Goal: Transaction & Acquisition: Purchase product/service

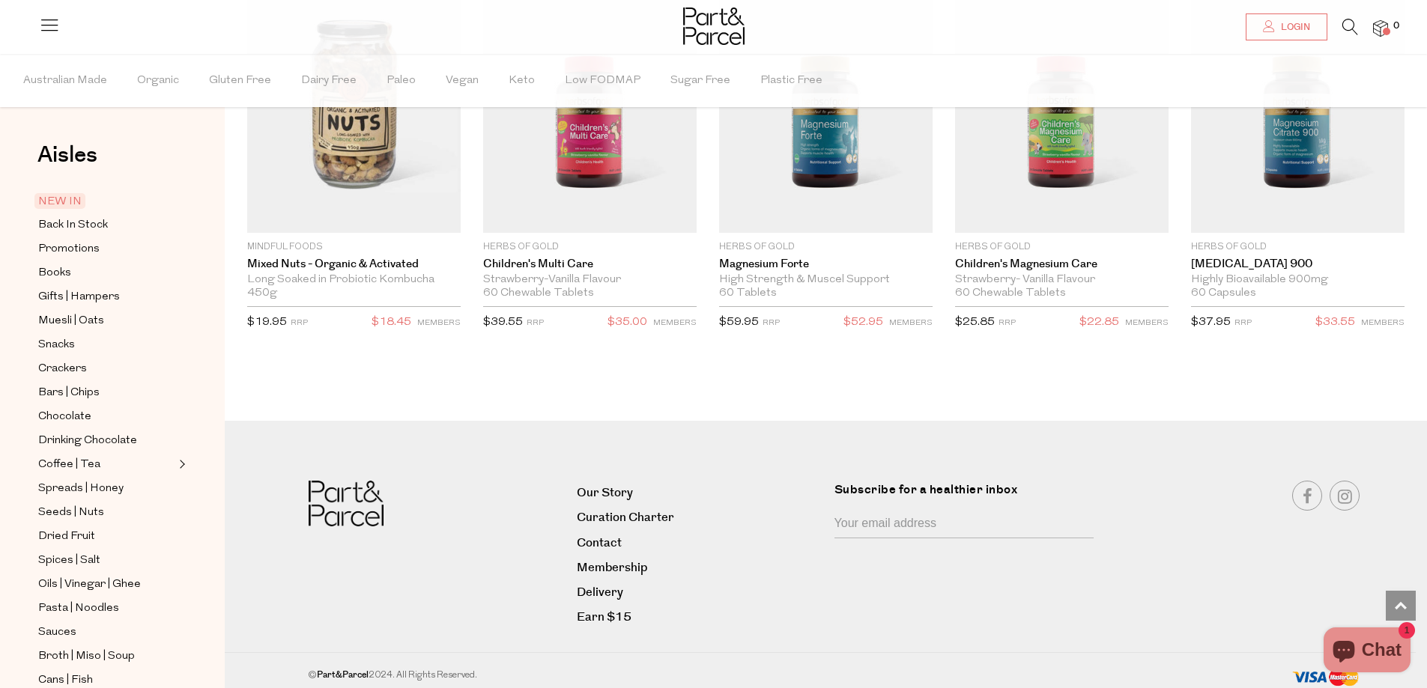
scroll to position [3751, 0]
click at [89, 226] on span "Back In Stock" at bounding box center [73, 225] width 70 height 18
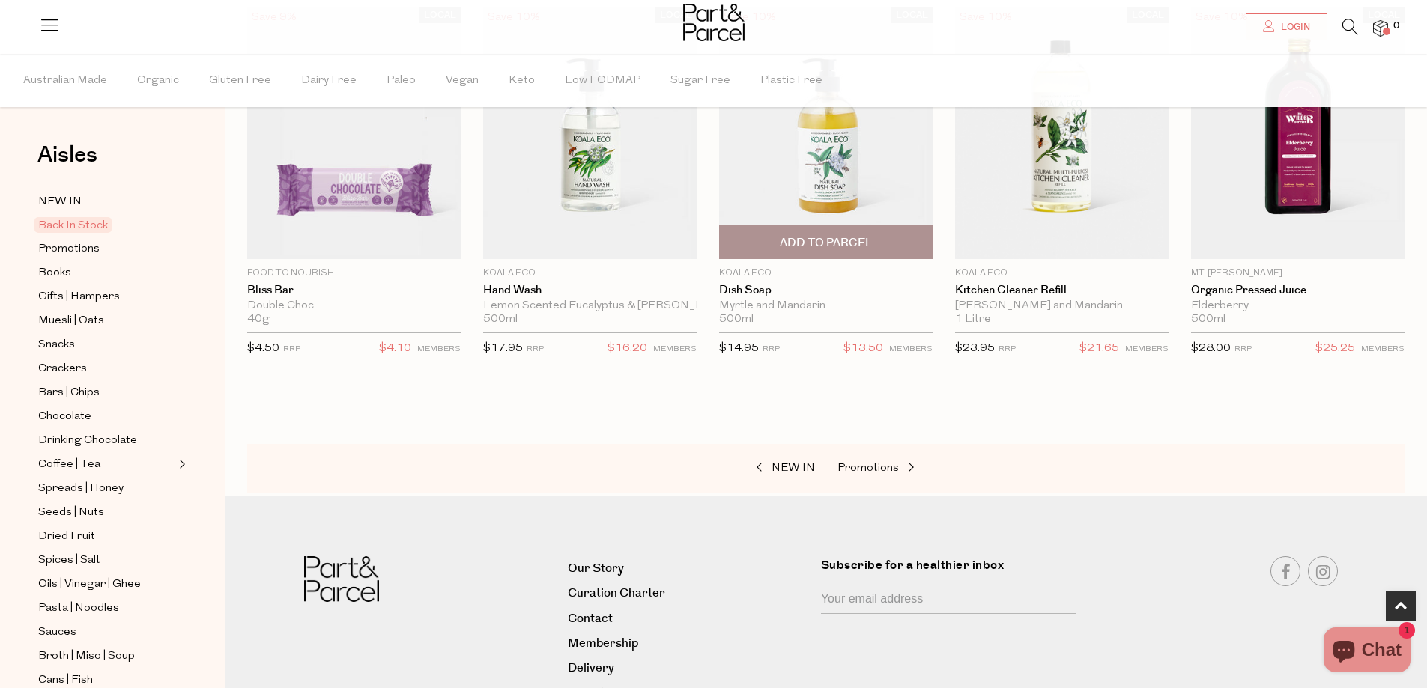
scroll to position [599, 0]
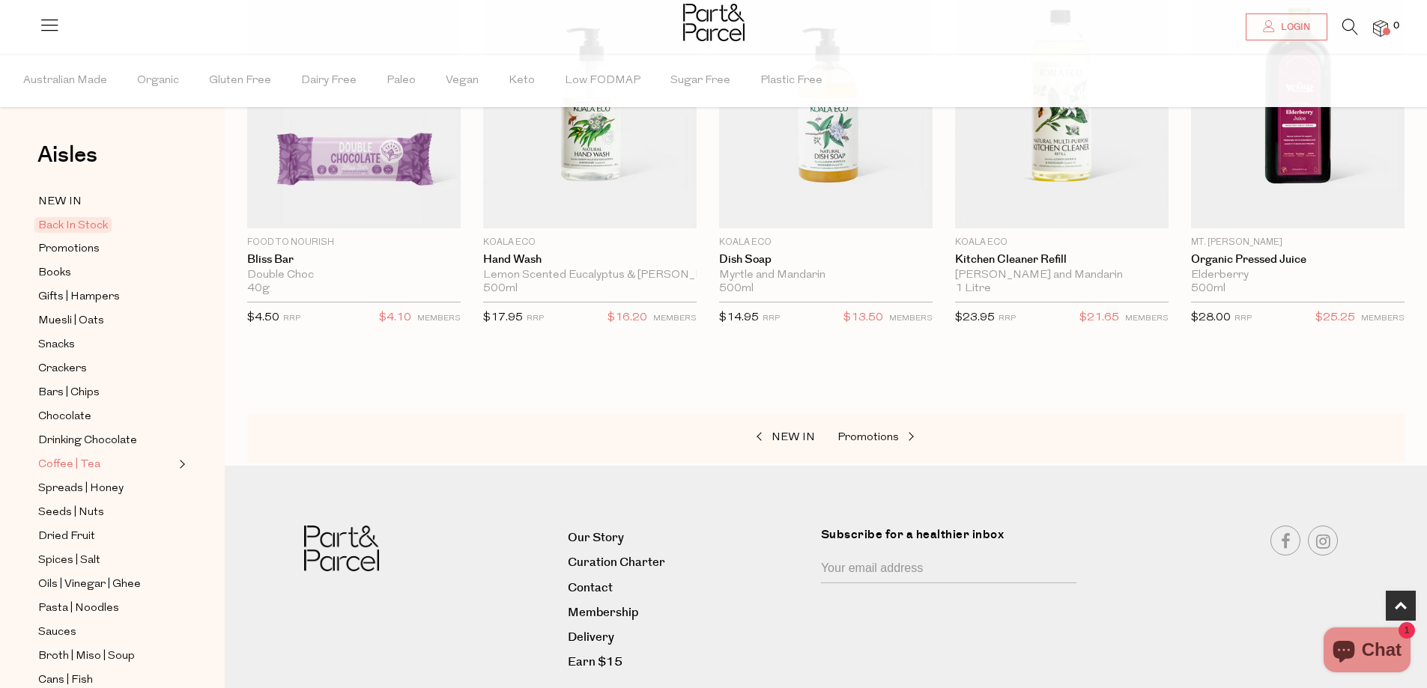
click at [71, 456] on span "Coffee | Tea" at bounding box center [69, 465] width 62 height 18
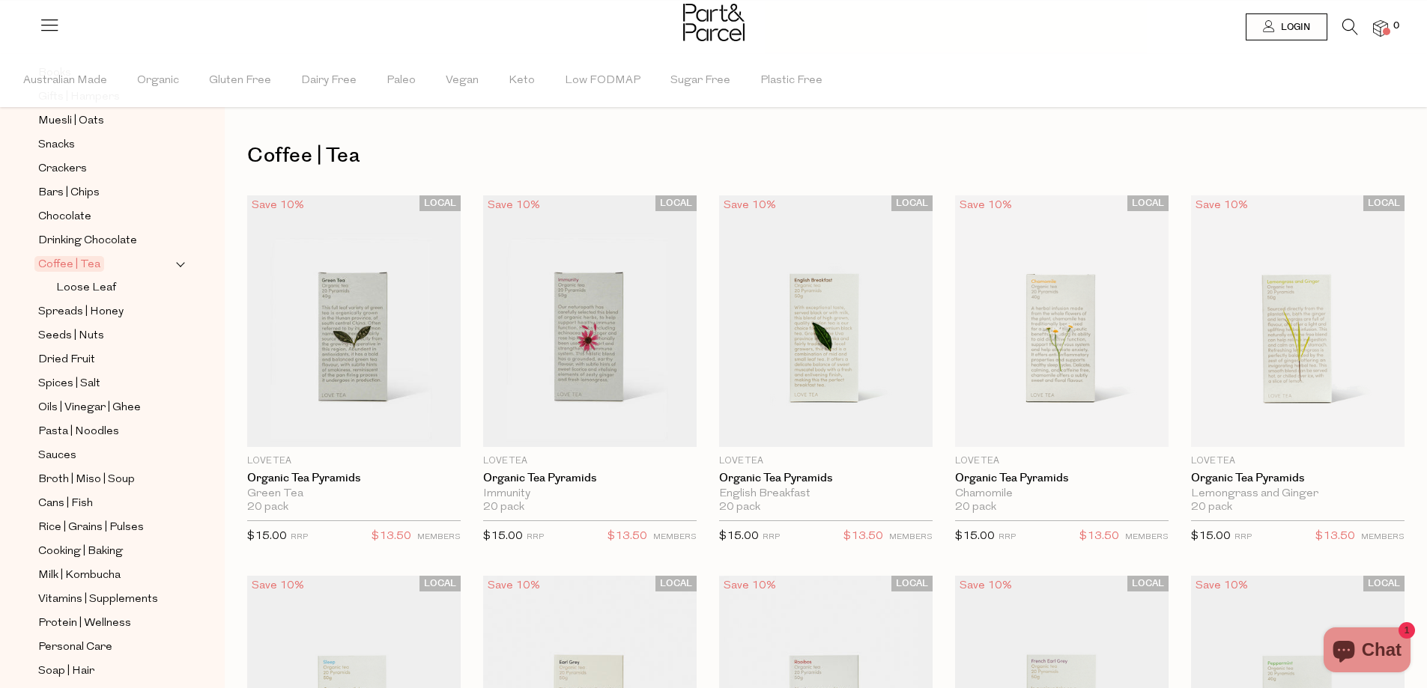
scroll to position [225, 0]
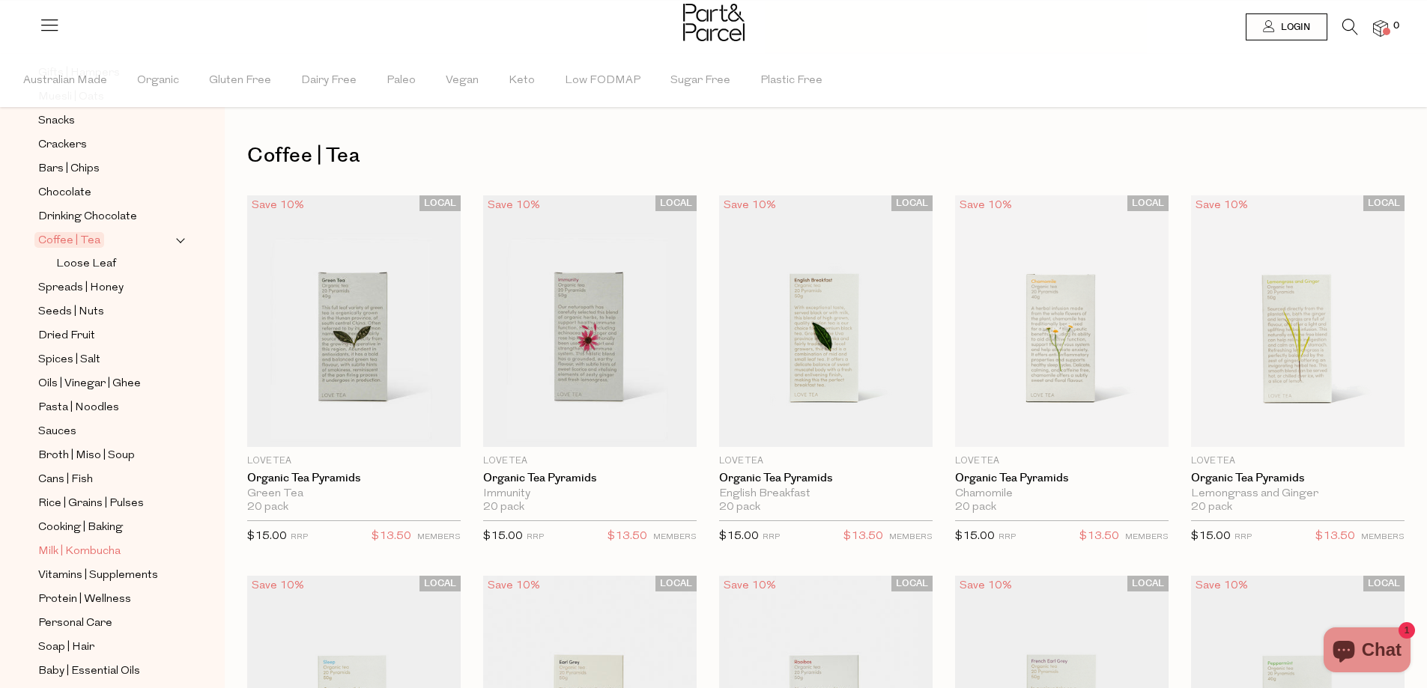
click at [100, 543] on span "Milk | Kombucha" at bounding box center [79, 552] width 82 height 18
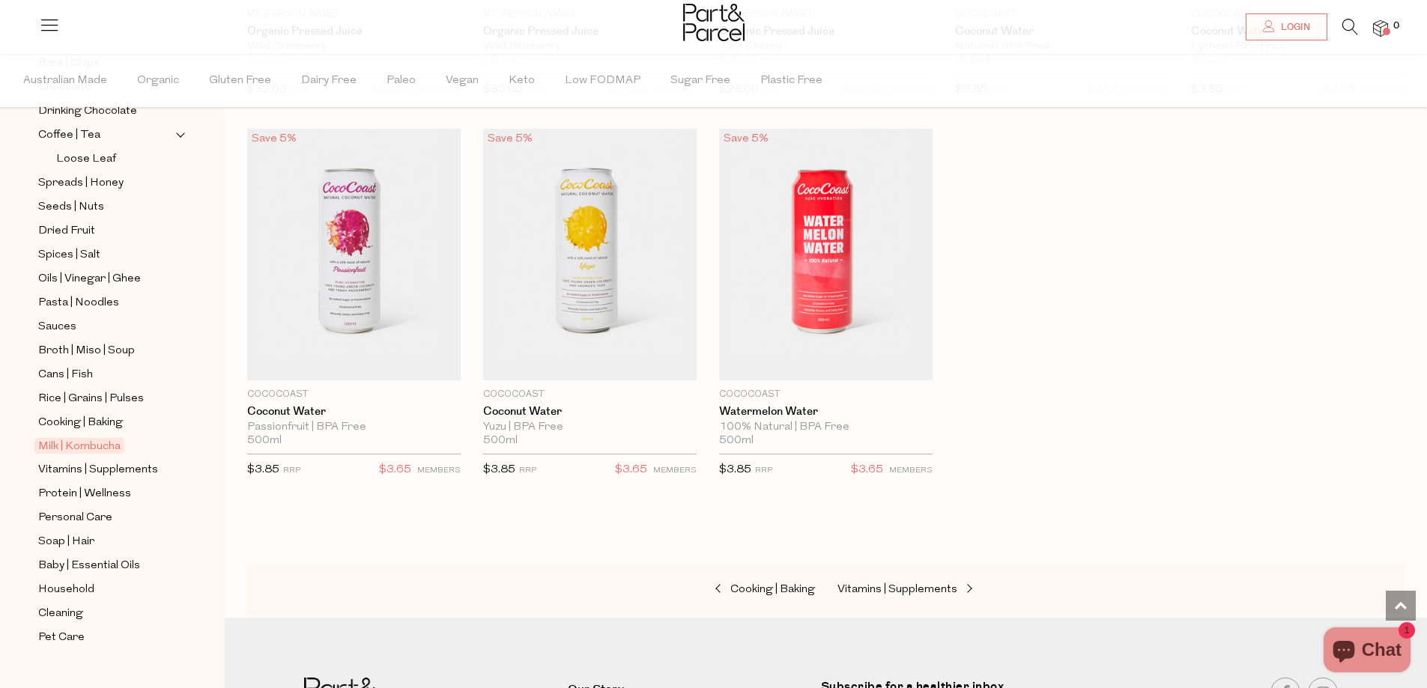
scroll to position [2397, 0]
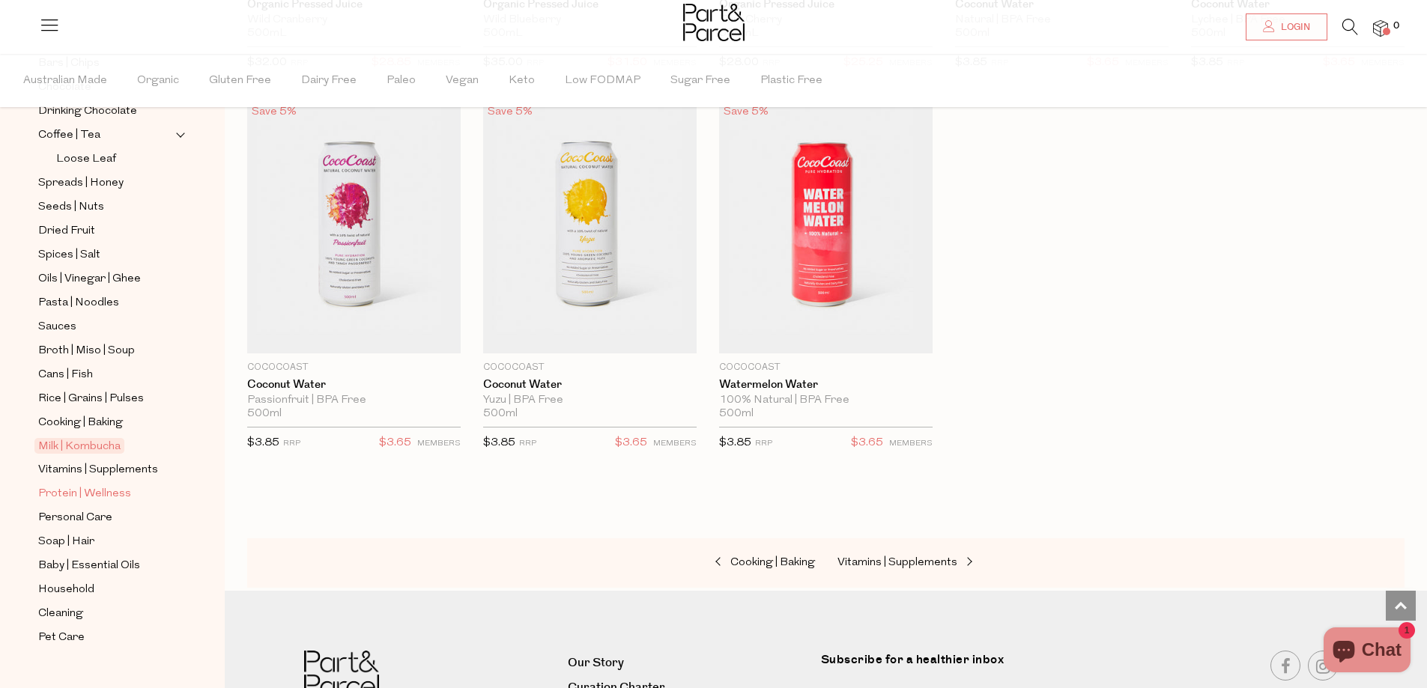
click at [108, 485] on span "Protein | Wellness" at bounding box center [84, 494] width 93 height 18
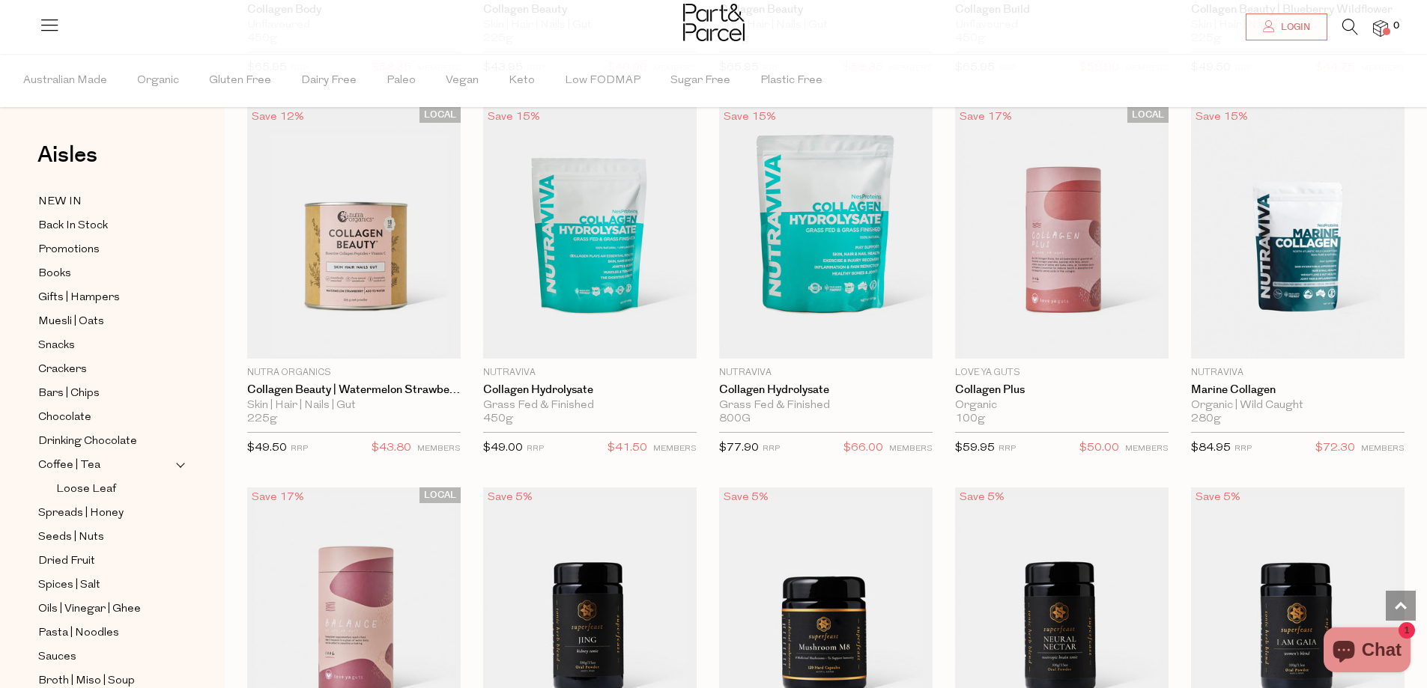
scroll to position [1881, 0]
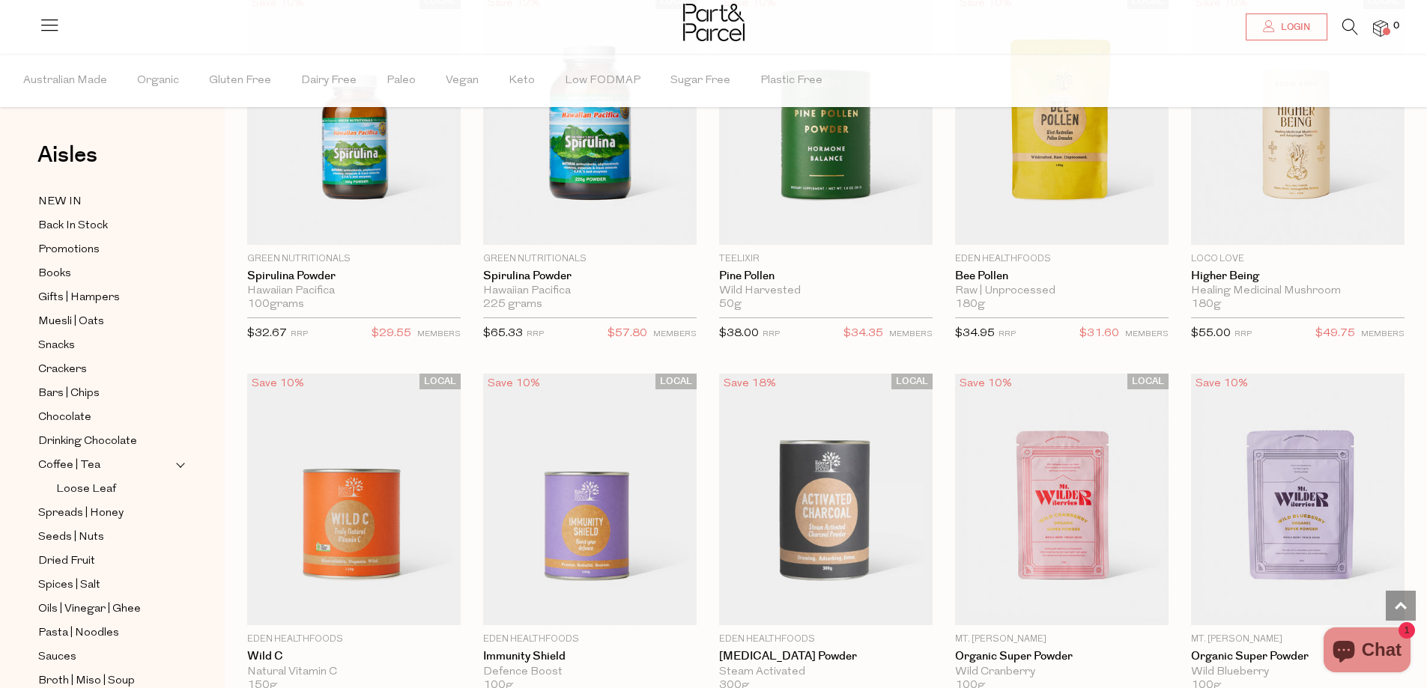
scroll to position [3871, 0]
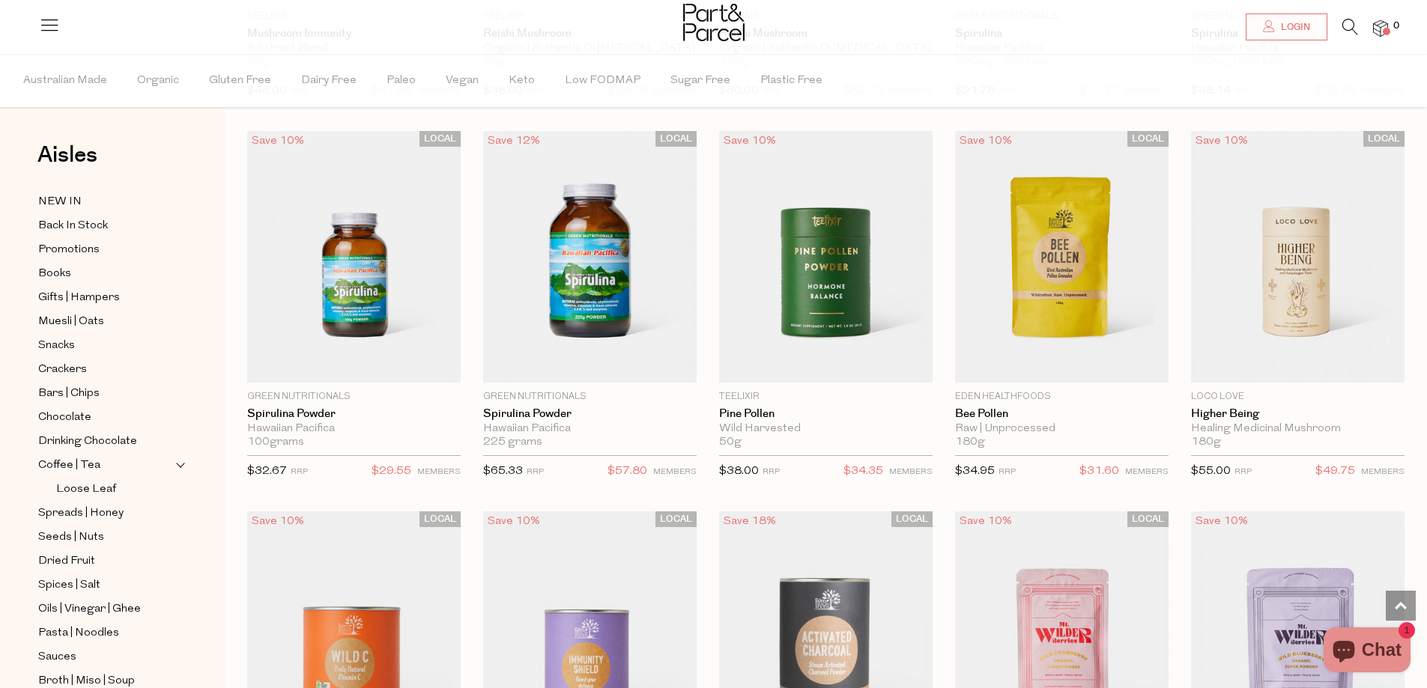
click at [1355, 22] on icon at bounding box center [1350, 27] width 16 height 16
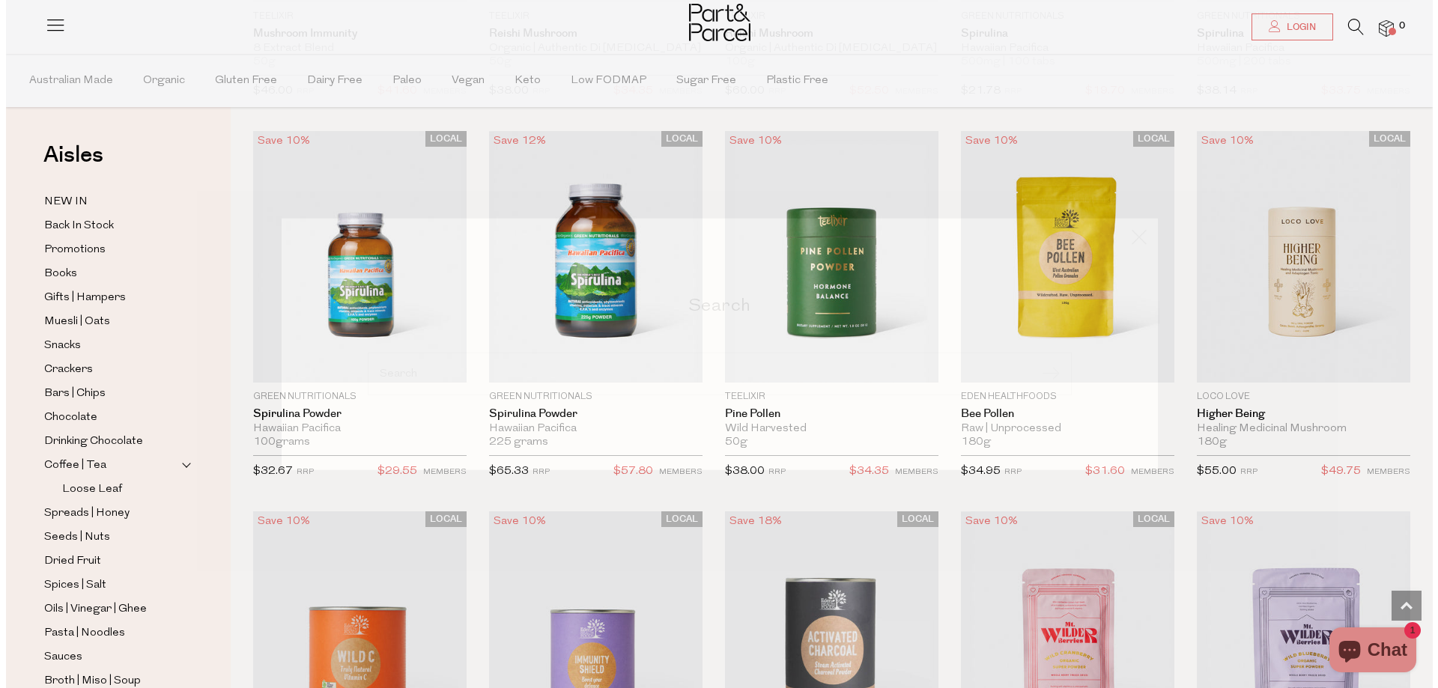
scroll to position [3897, 0]
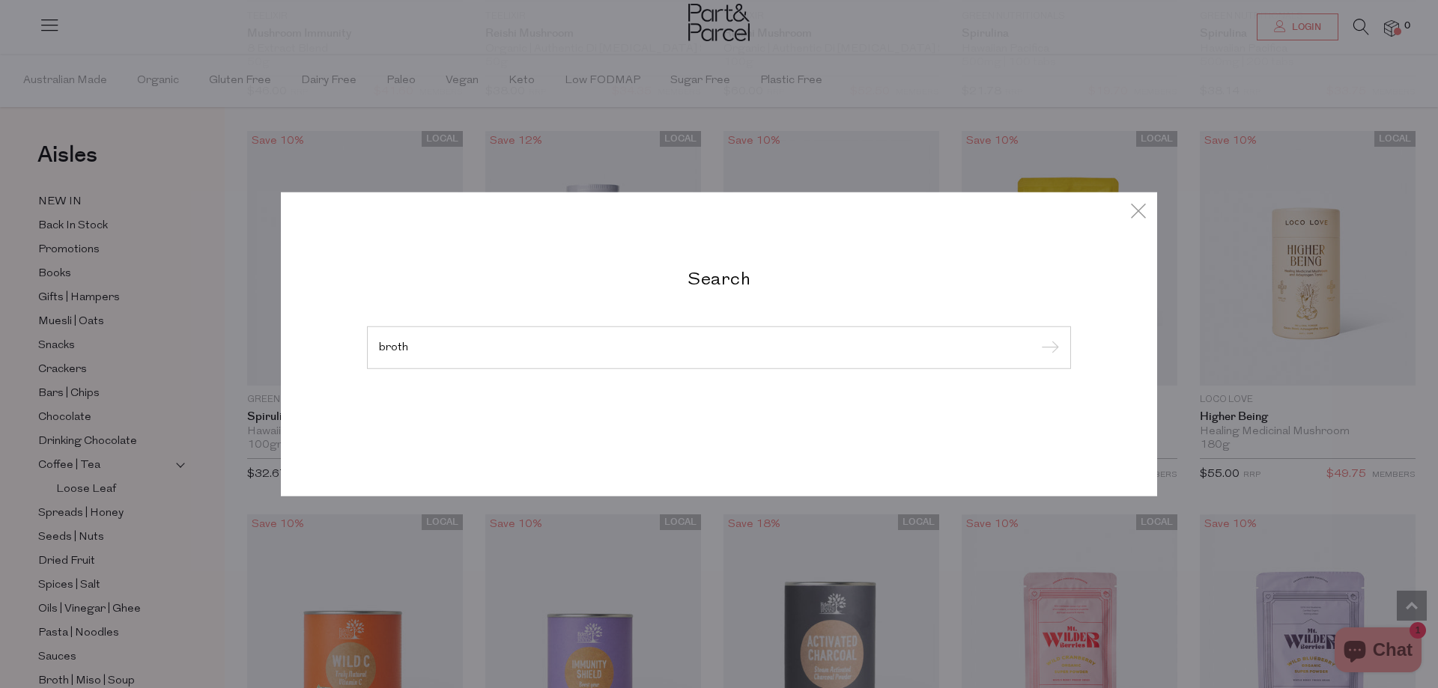
type input "broth"
click at [1037, 337] on input "submit" at bounding box center [1048, 348] width 22 height 22
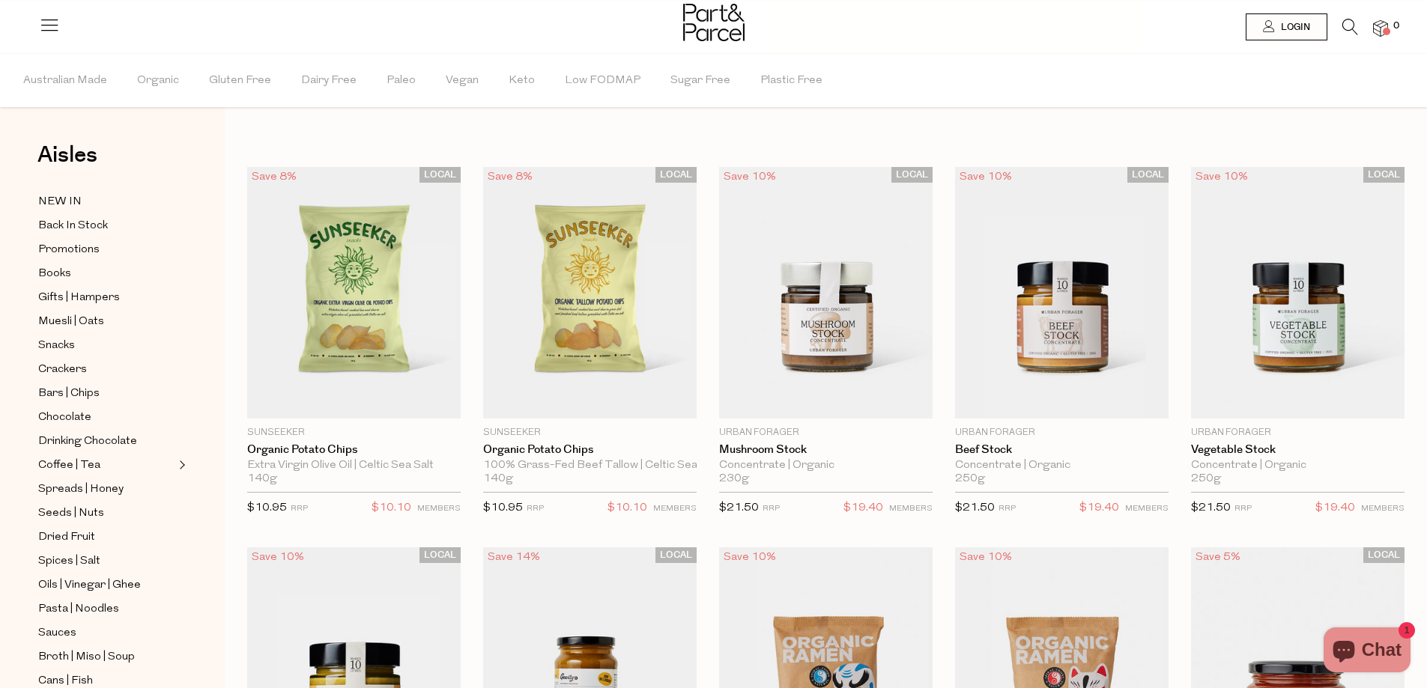
click at [1348, 31] on icon at bounding box center [1350, 27] width 16 height 16
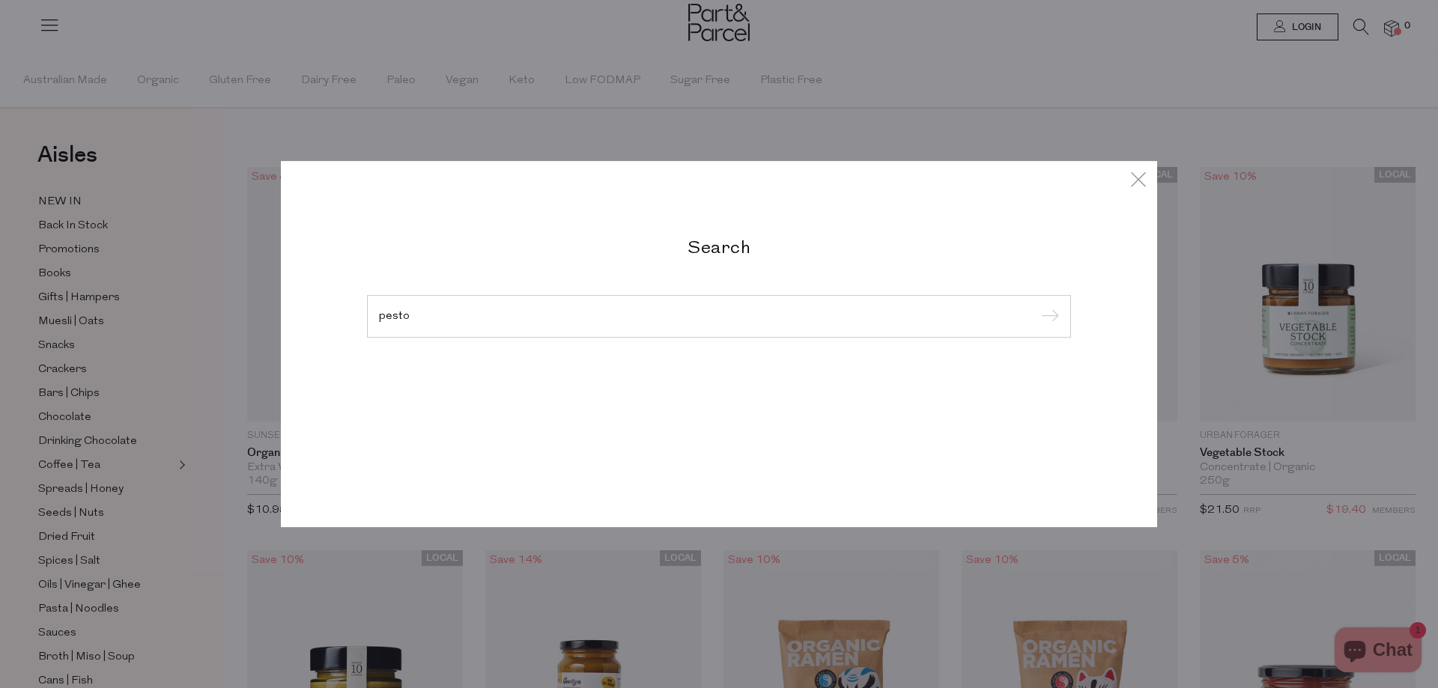
type input "pesto"
click at [1037, 306] on input "submit" at bounding box center [1048, 317] width 22 height 22
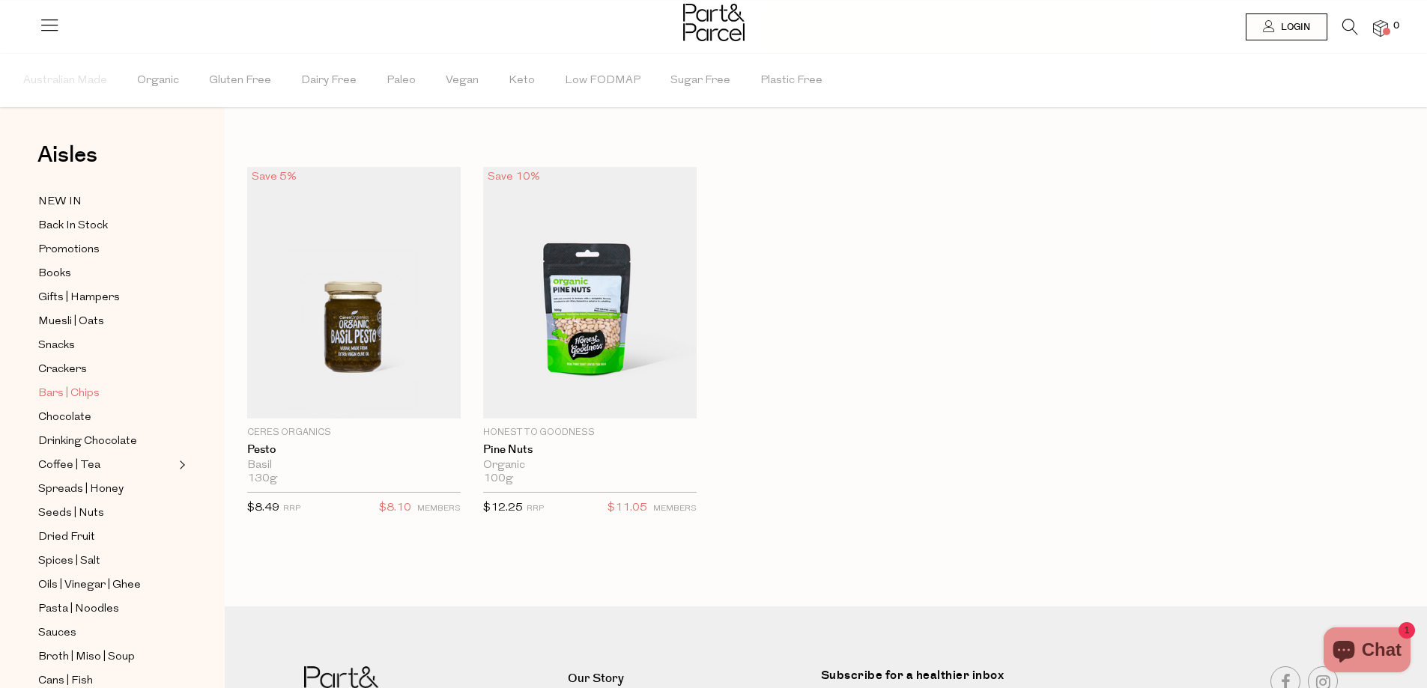
click at [71, 389] on span "Bars | Chips" at bounding box center [68, 394] width 61 height 18
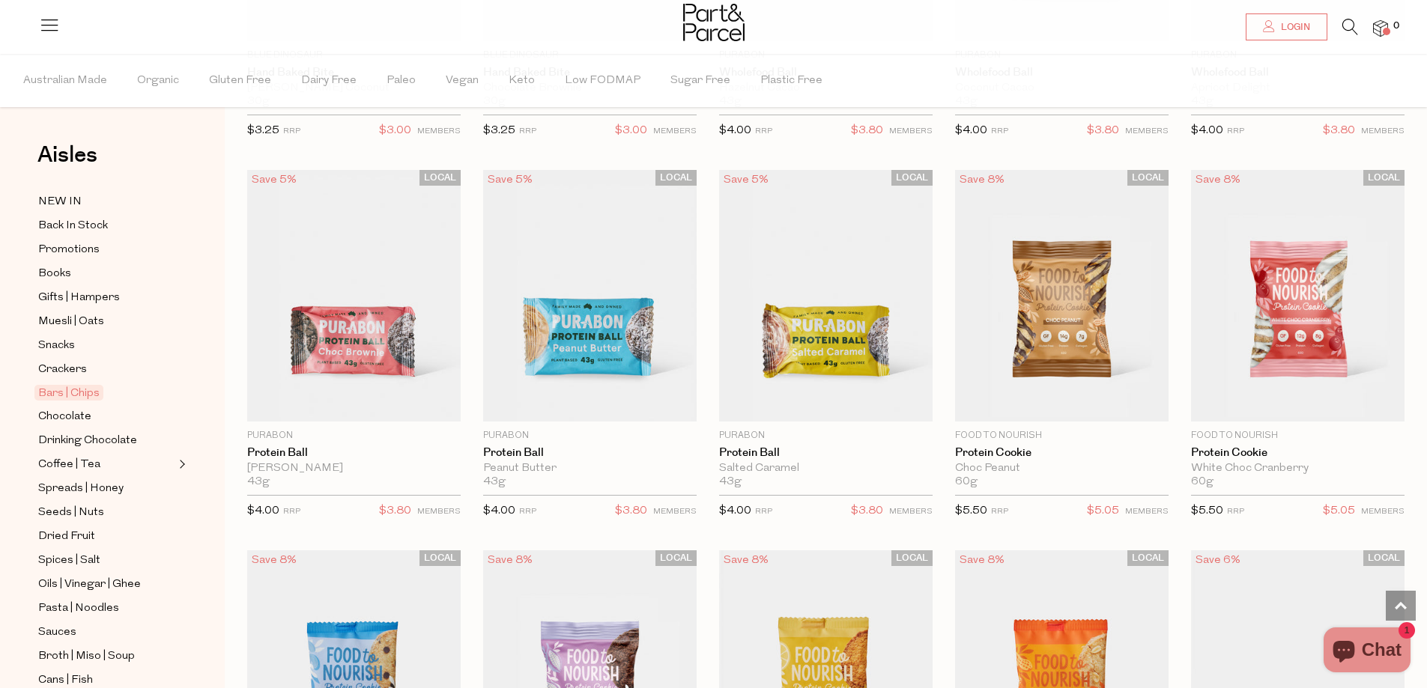
scroll to position [3595, 0]
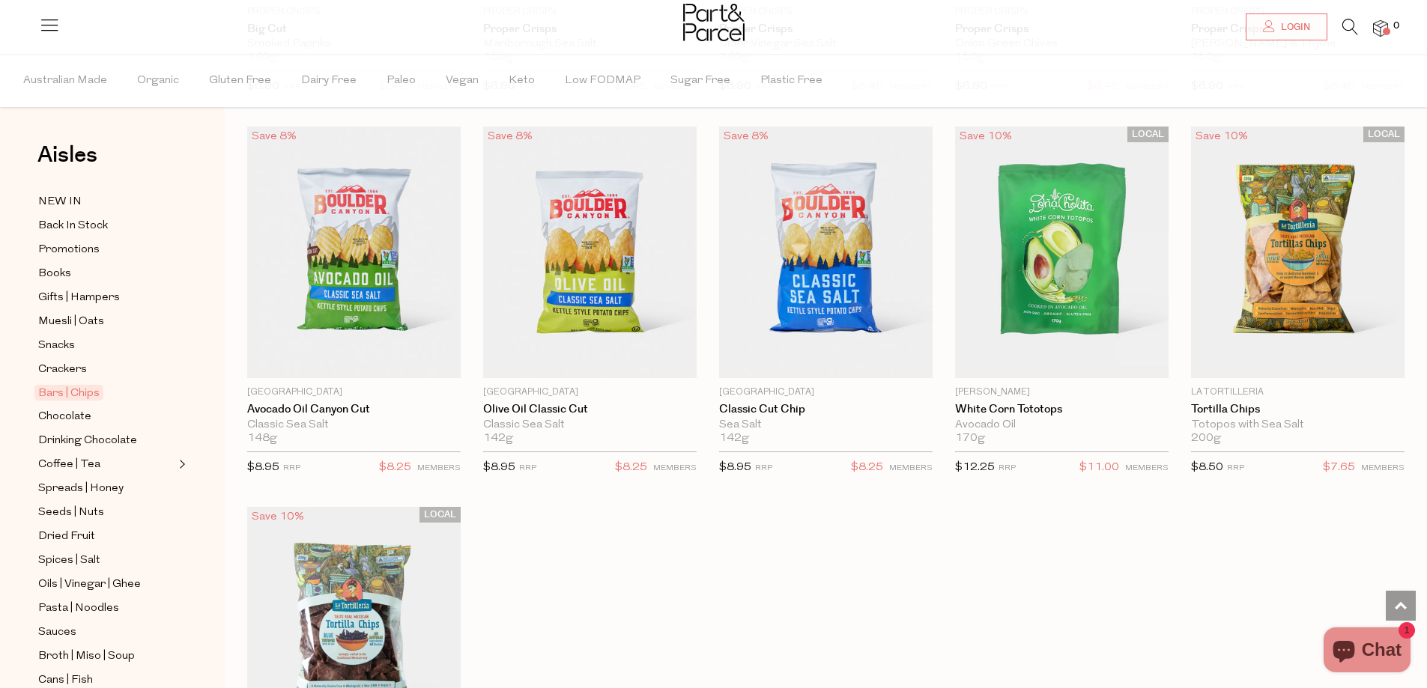
scroll to position [5392, 0]
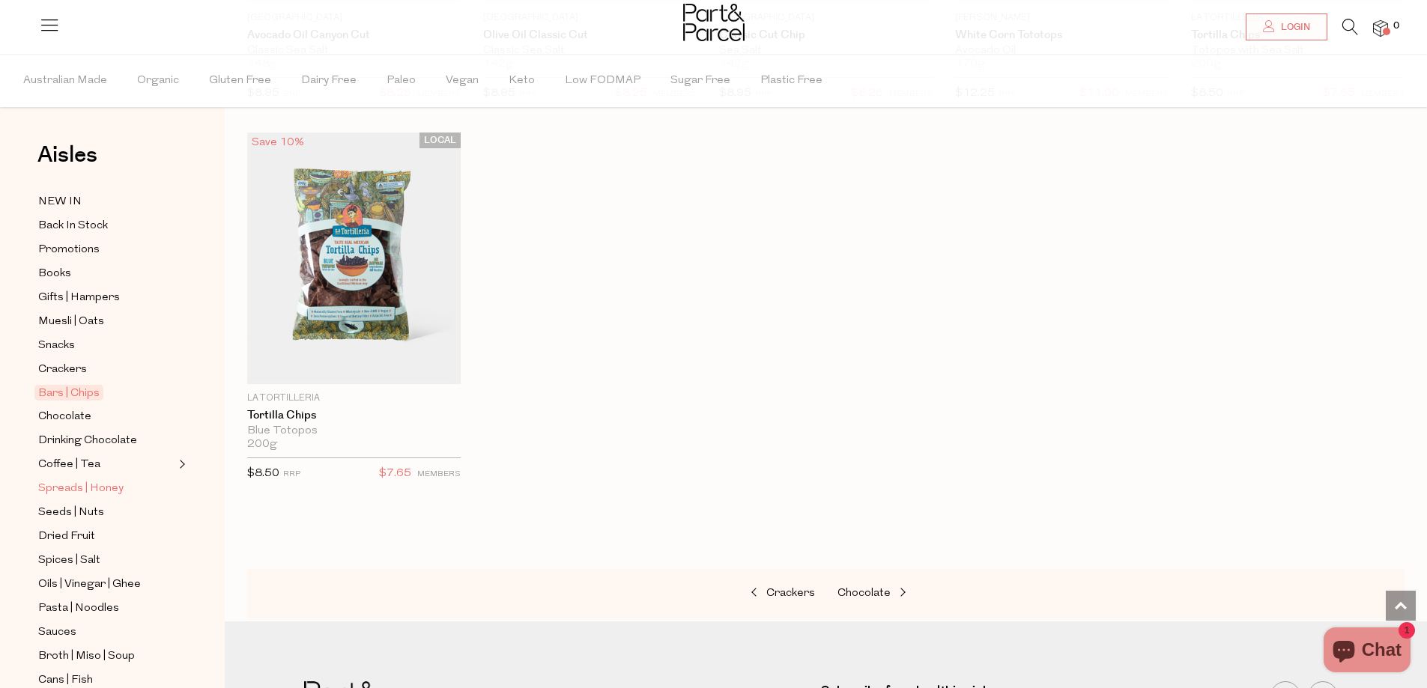
click at [116, 482] on span "Spreads | Honey" at bounding box center [80, 489] width 85 height 18
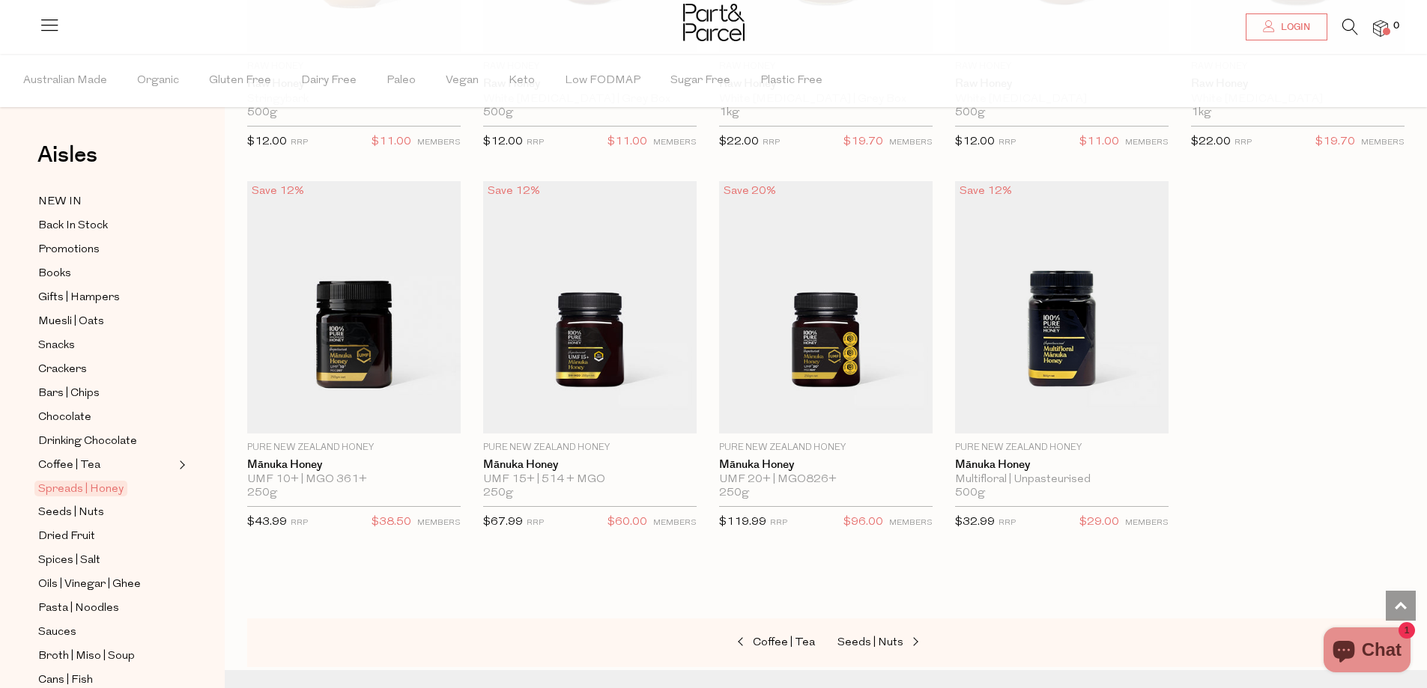
scroll to position [3445, 0]
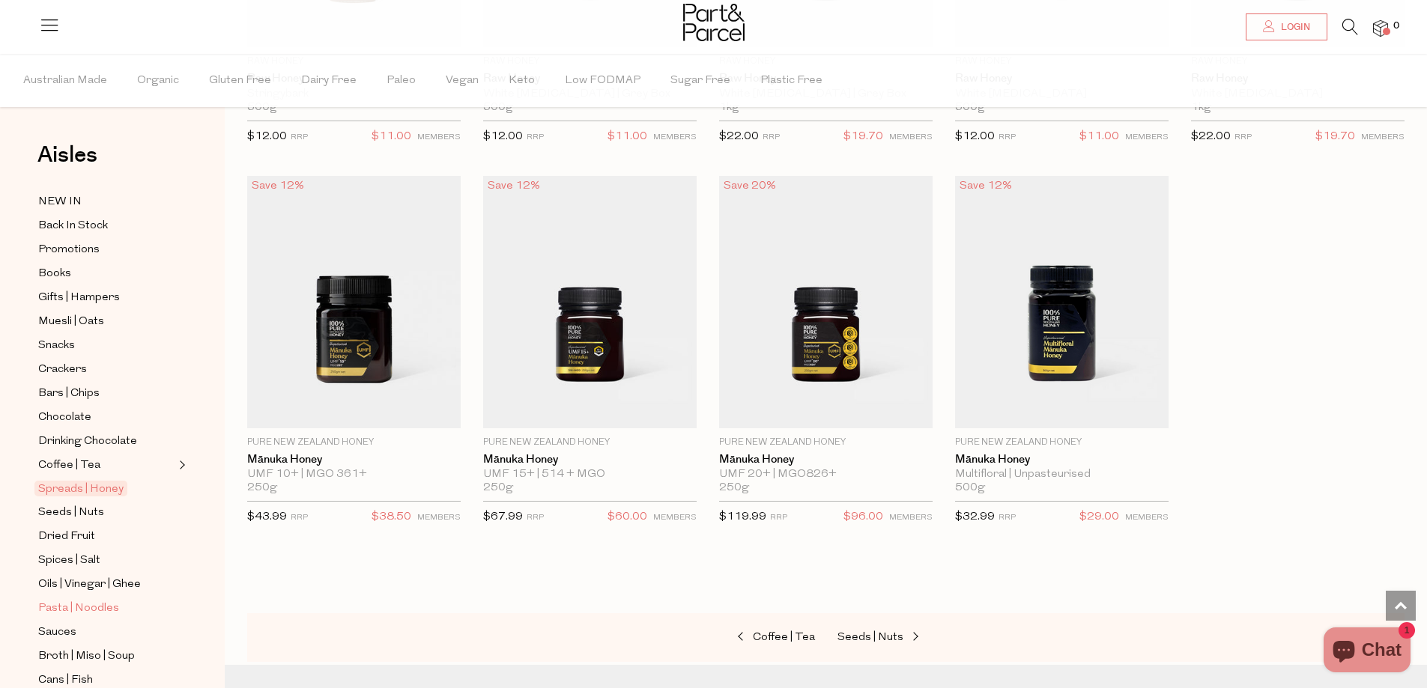
click at [105, 600] on span "Pasta | Noodles" at bounding box center [78, 609] width 81 height 18
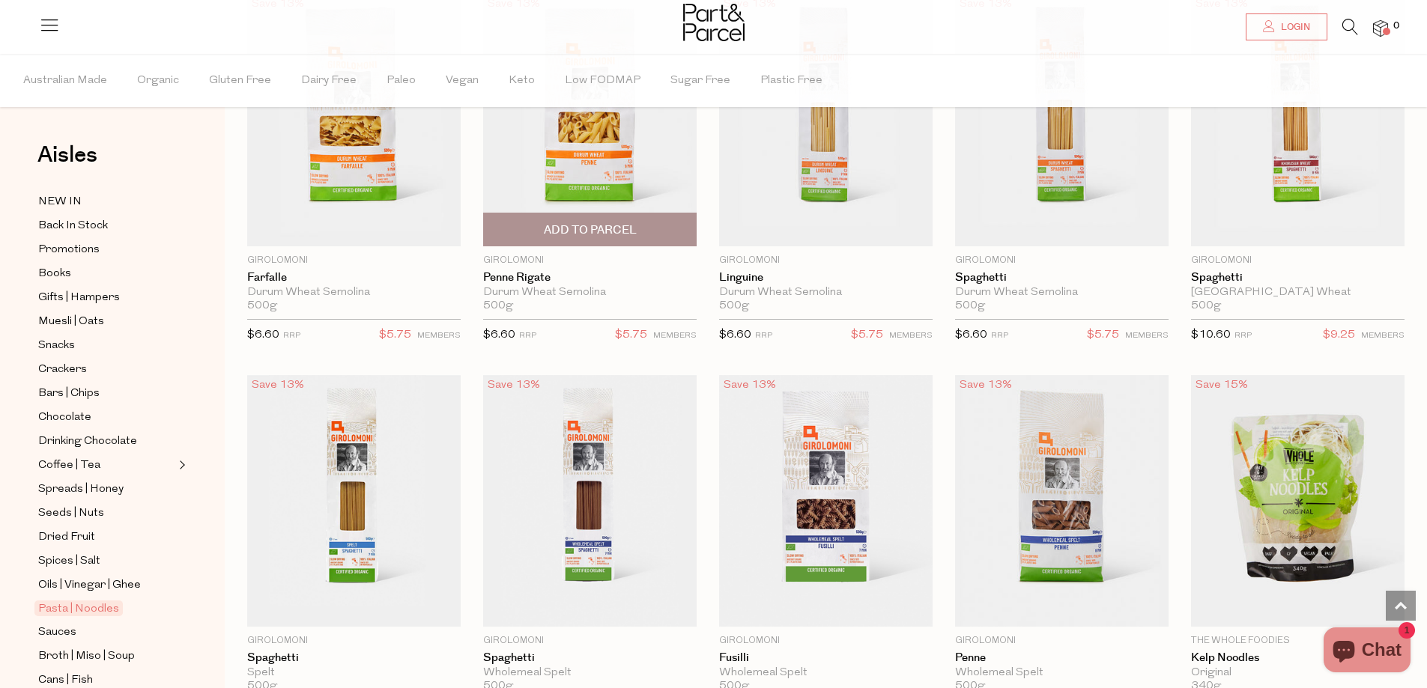
scroll to position [2322, 0]
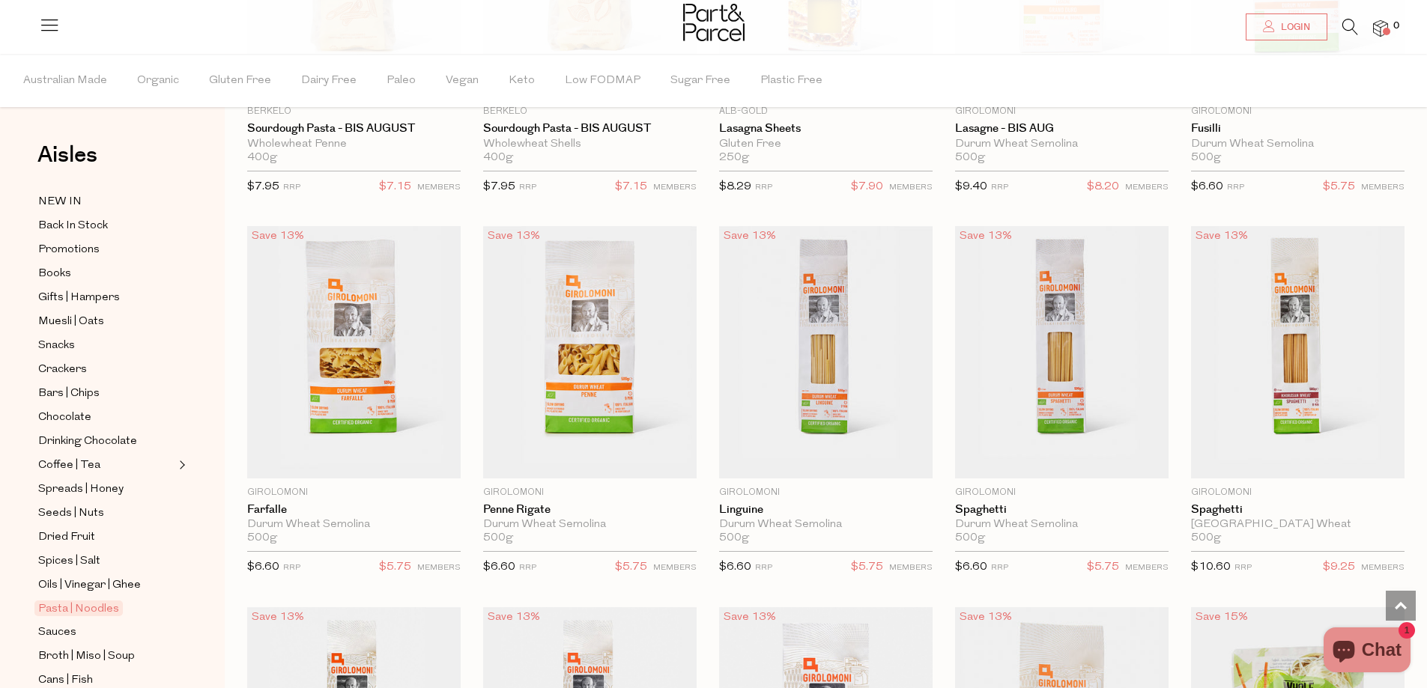
scroll to position [1723, 0]
